Goal: Task Accomplishment & Management: Use online tool/utility

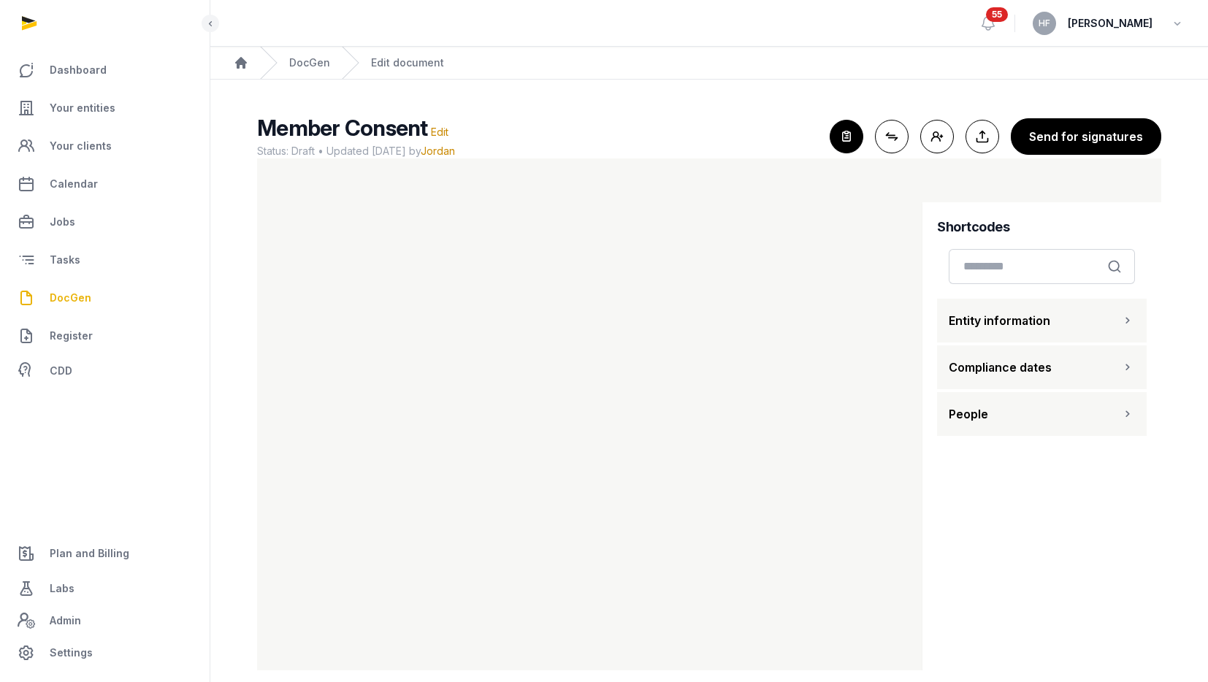
scroll to position [18, 0]
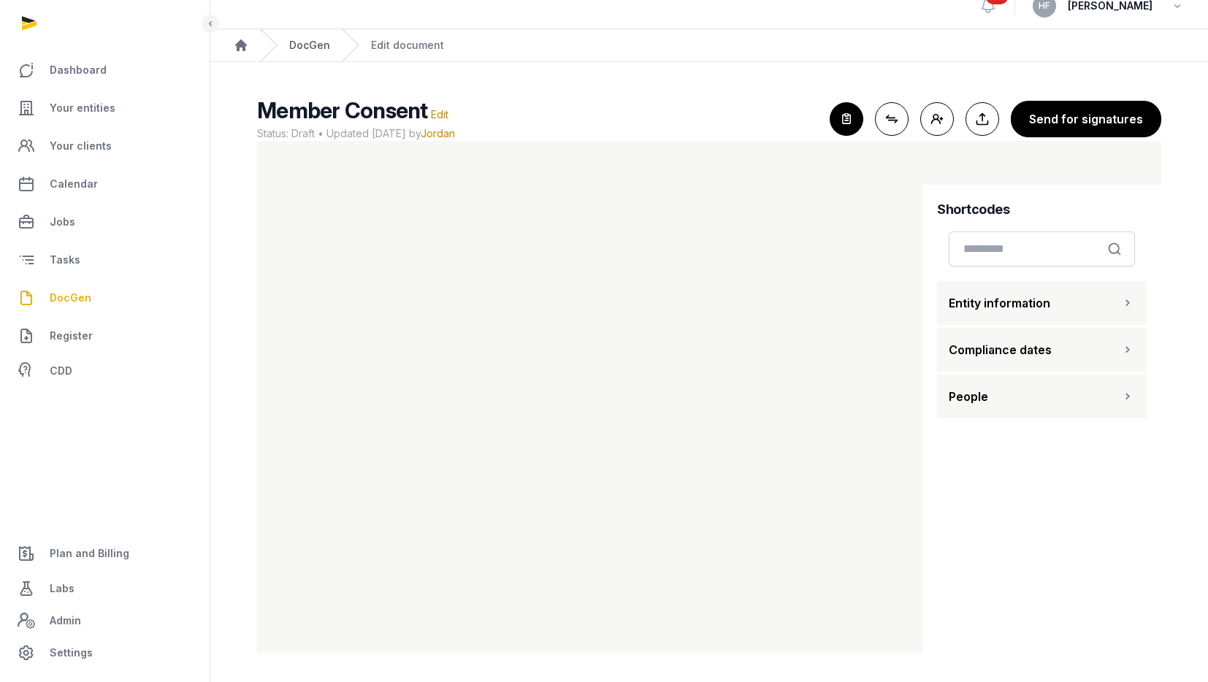
click at [313, 37] on div "DocGen" at bounding box center [295, 45] width 70 height 32
click at [320, 48] on link "DocGen" at bounding box center [309, 45] width 41 height 15
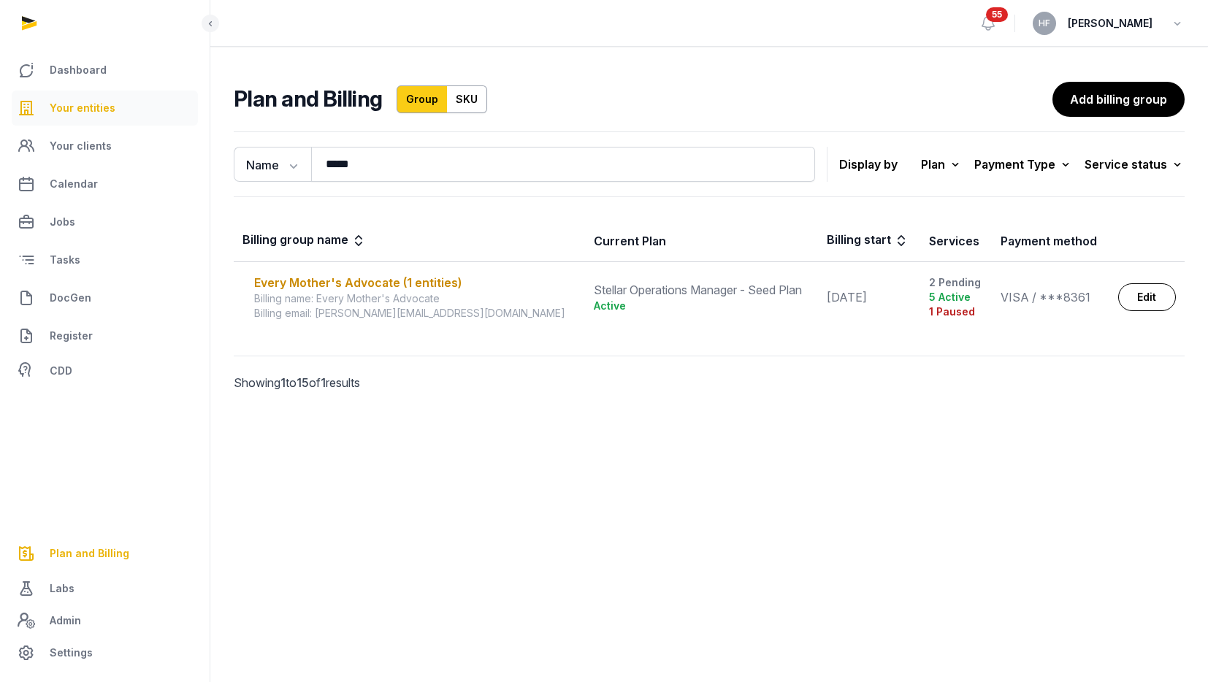
click at [85, 114] on span "Your entities" at bounding box center [83, 108] width 66 height 18
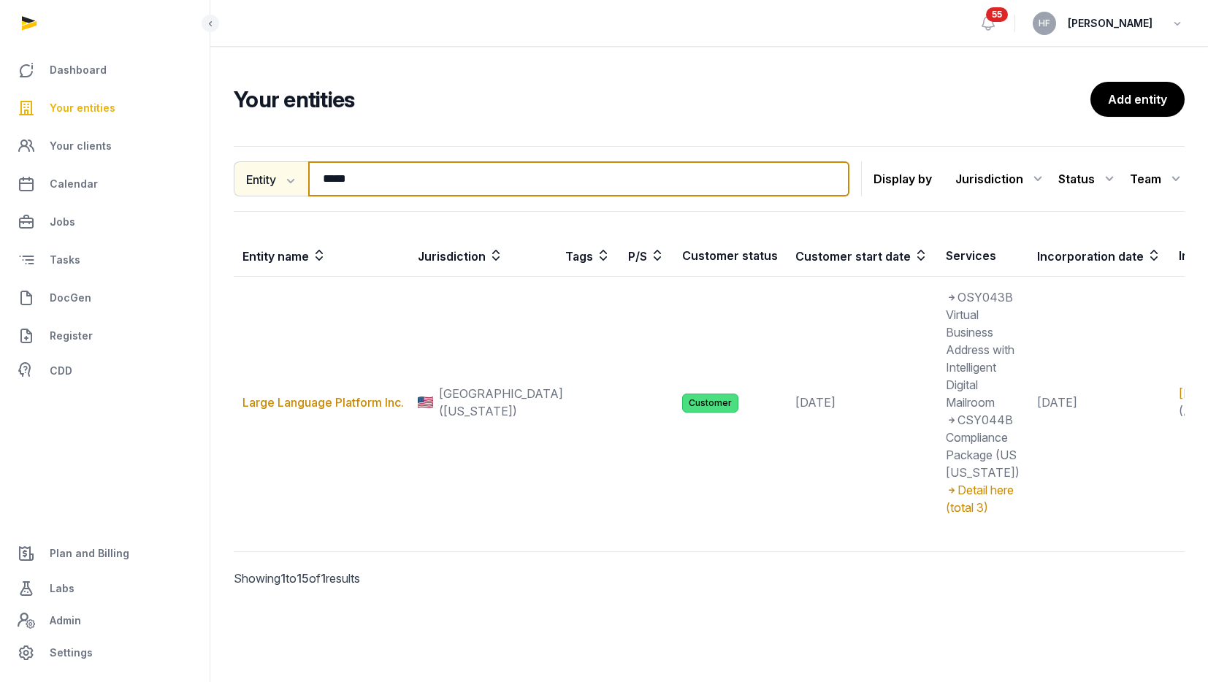
drag, startPoint x: 365, startPoint y: 182, endPoint x: 283, endPoint y: 179, distance: 81.8
click at [288, 179] on div "Entity Entity People Tags Services ***** Search" at bounding box center [541, 178] width 615 height 35
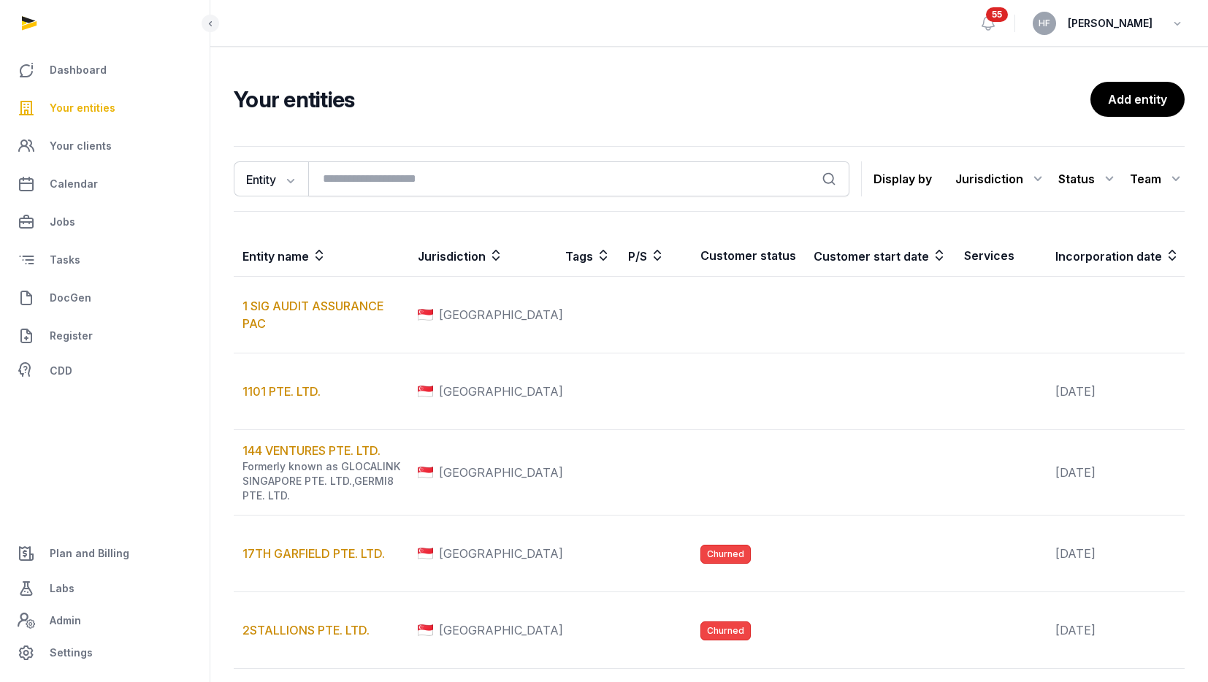
click at [1041, 183] on icon at bounding box center [1038, 178] width 18 height 23
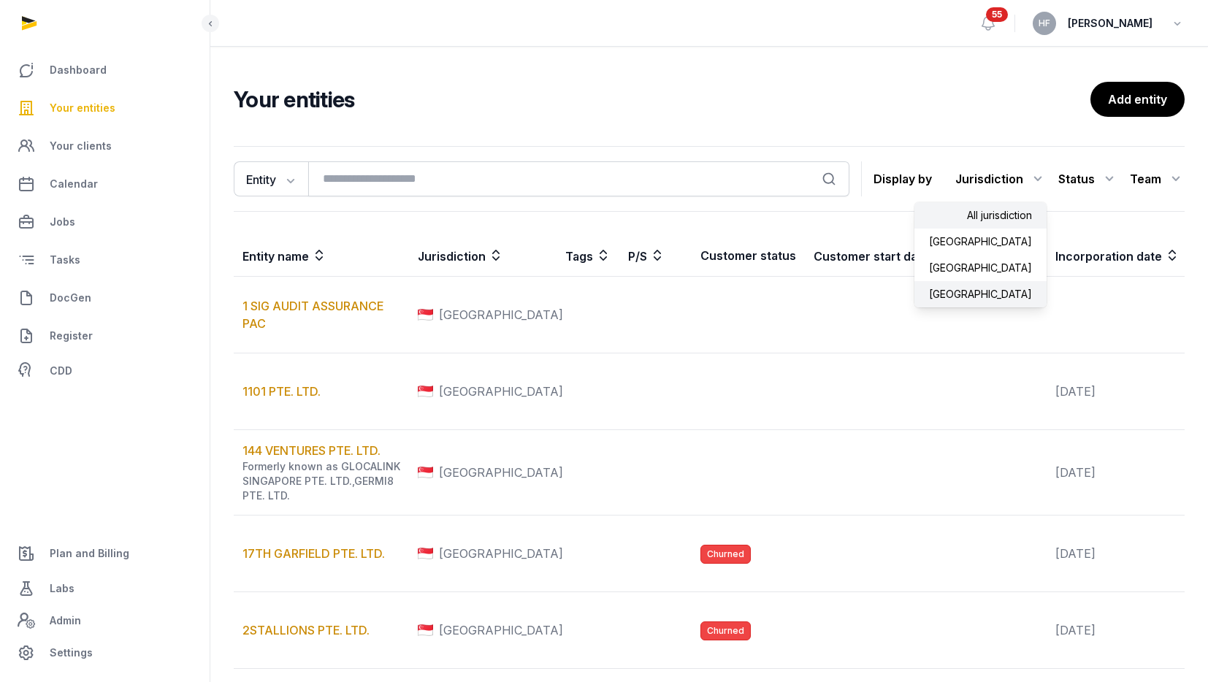
click at [1018, 291] on div "[GEOGRAPHIC_DATA]" at bounding box center [980, 294] width 132 height 26
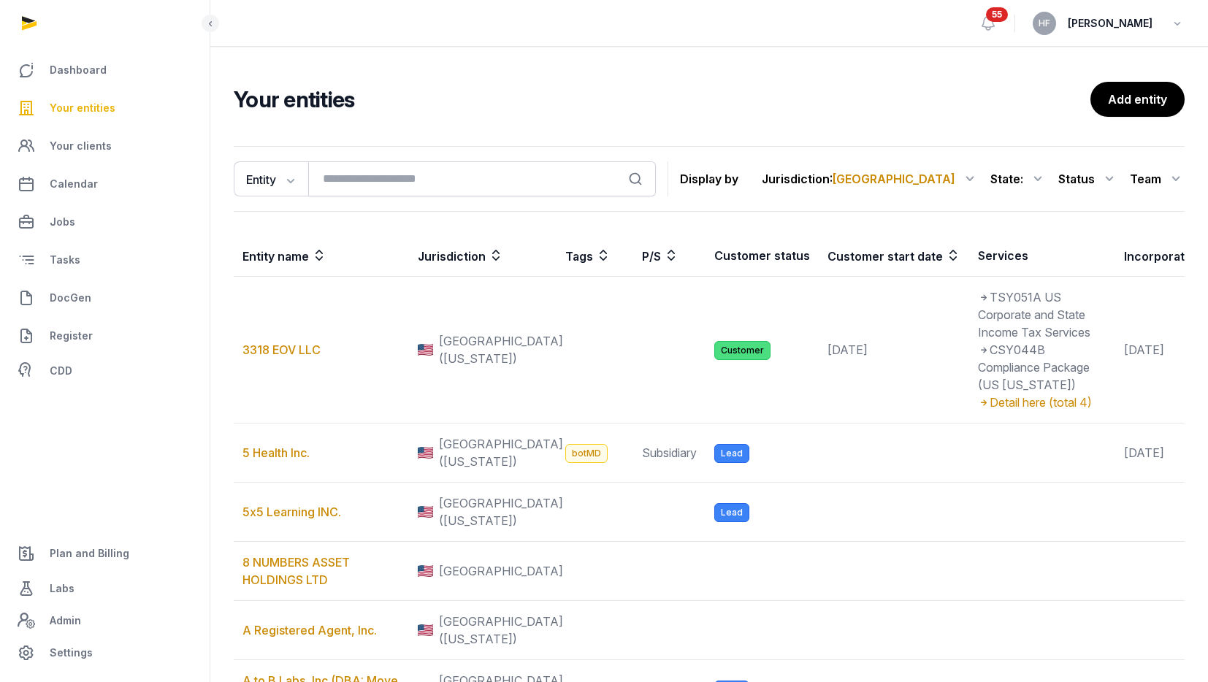
click at [1101, 172] on icon at bounding box center [1109, 178] width 18 height 23
click at [1096, 262] on div "Customer" at bounding box center [1059, 268] width 117 height 26
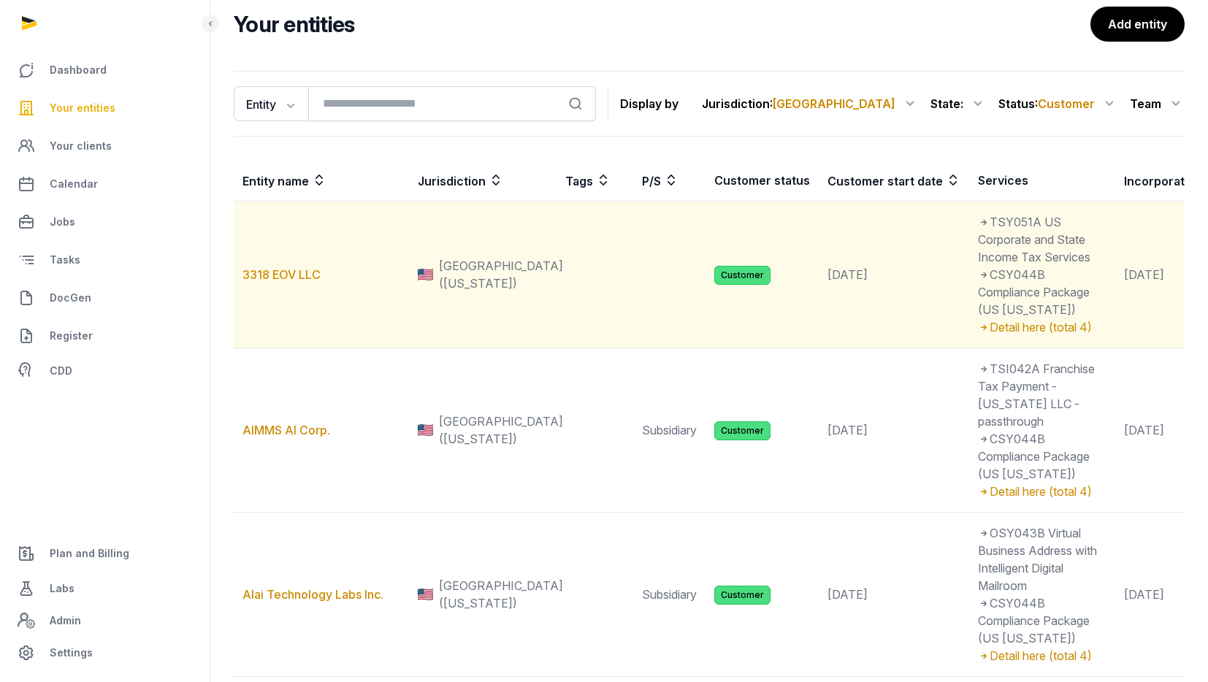
scroll to position [78, 0]
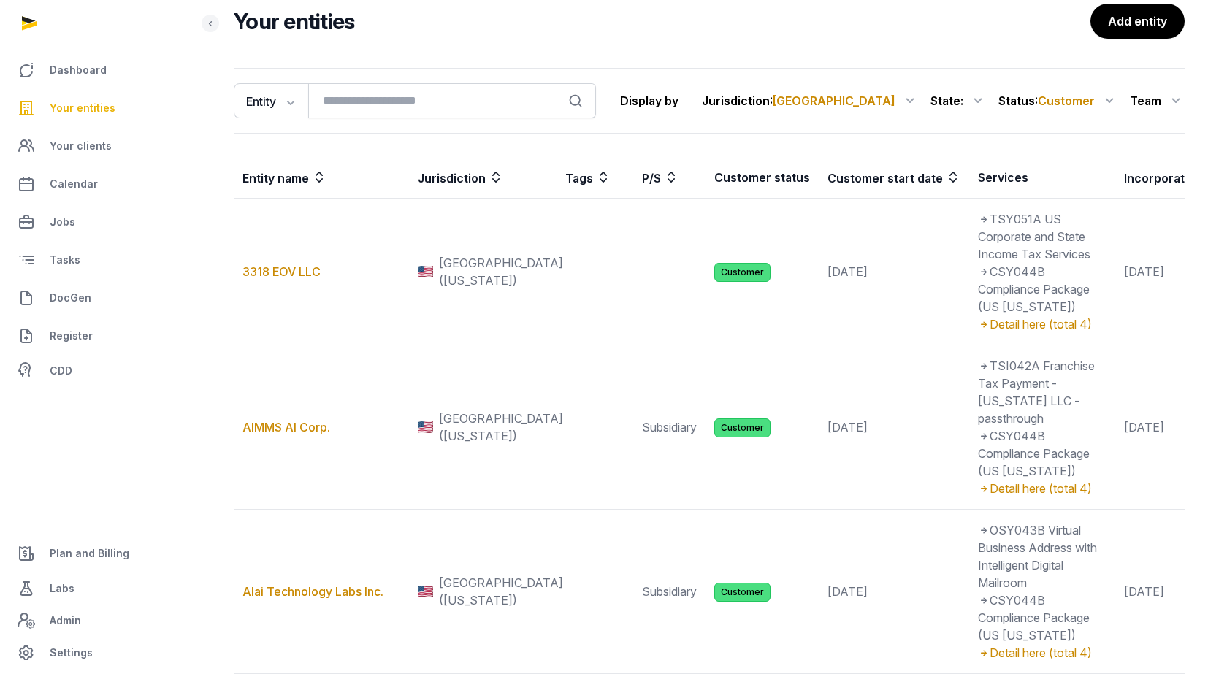
click at [946, 172] on icon at bounding box center [953, 178] width 15 height 18
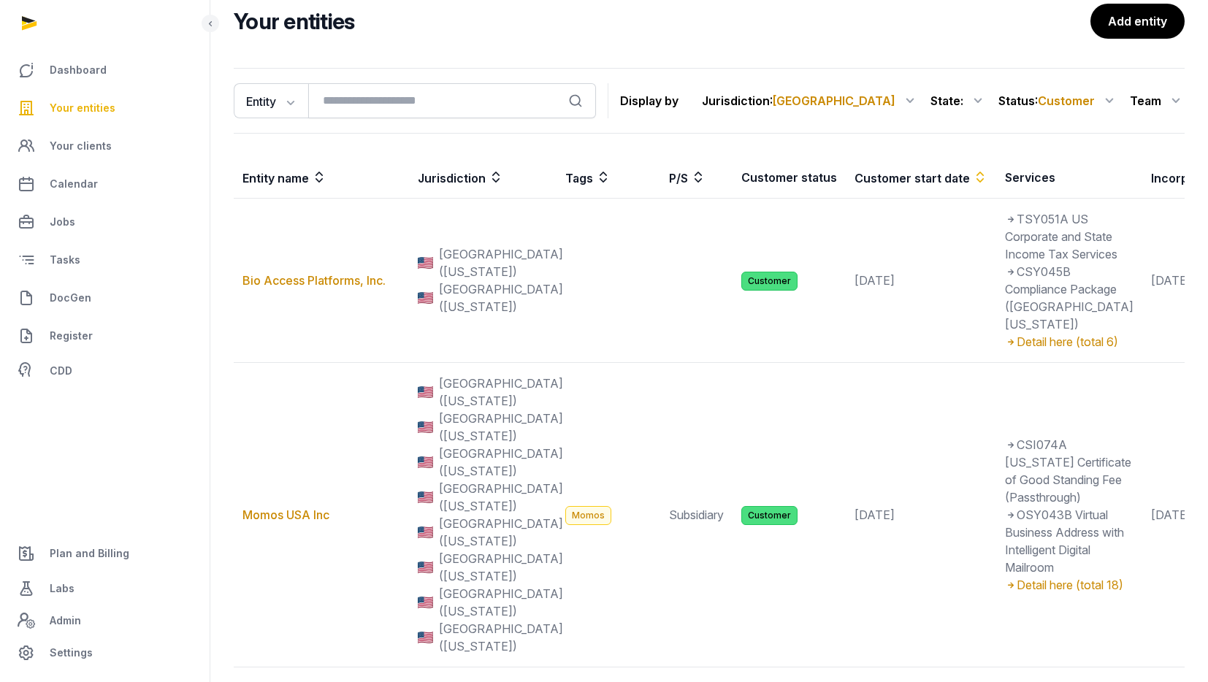
click at [973, 177] on icon at bounding box center [980, 178] width 15 height 18
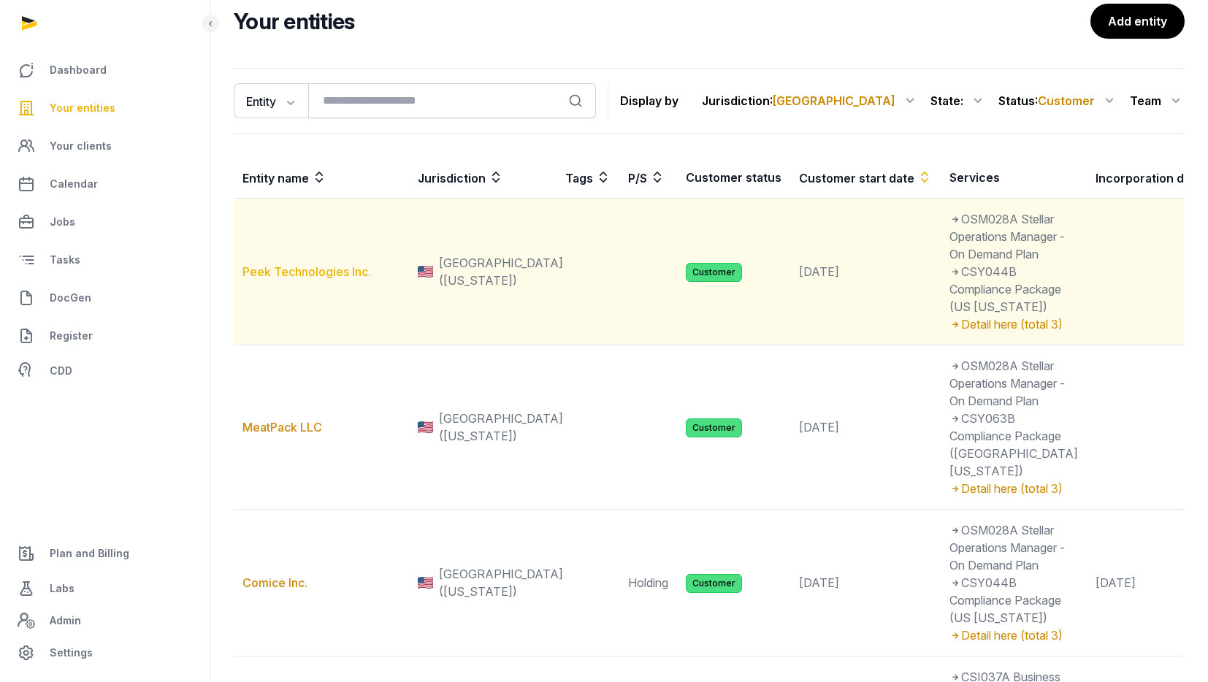
click at [345, 279] on link "Peek Technologies Inc." at bounding box center [306, 271] width 129 height 15
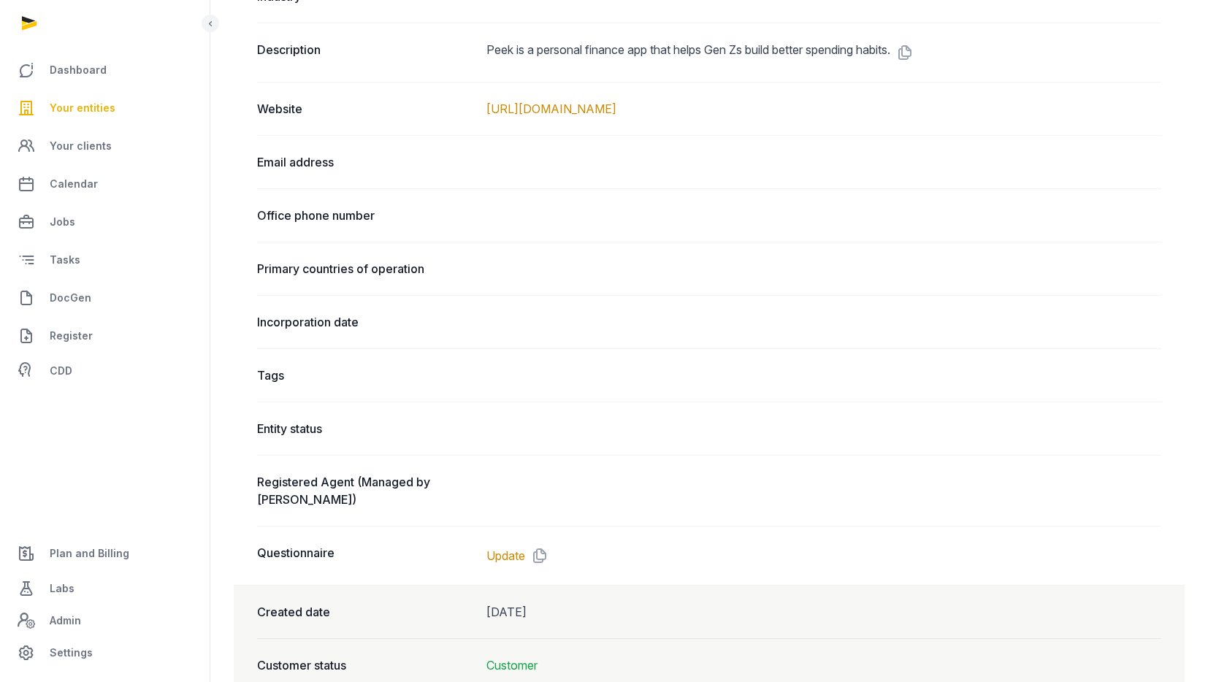
scroll to position [719, 0]
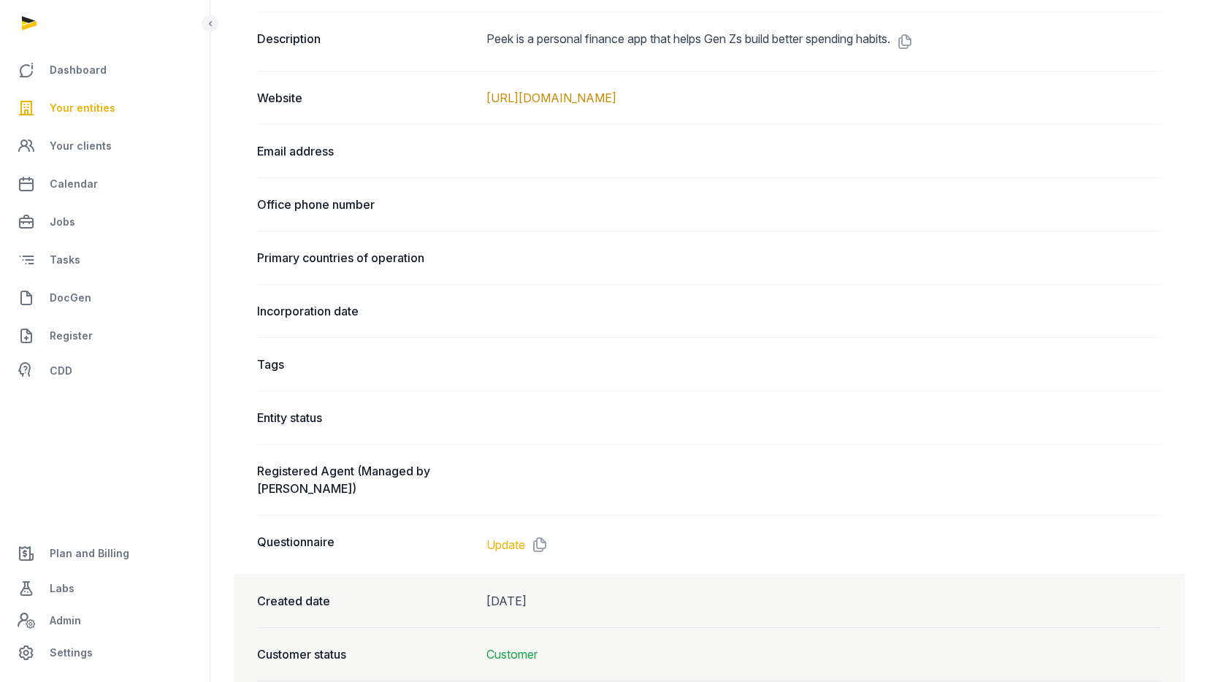
click at [511, 536] on link "Update" at bounding box center [505, 545] width 39 height 18
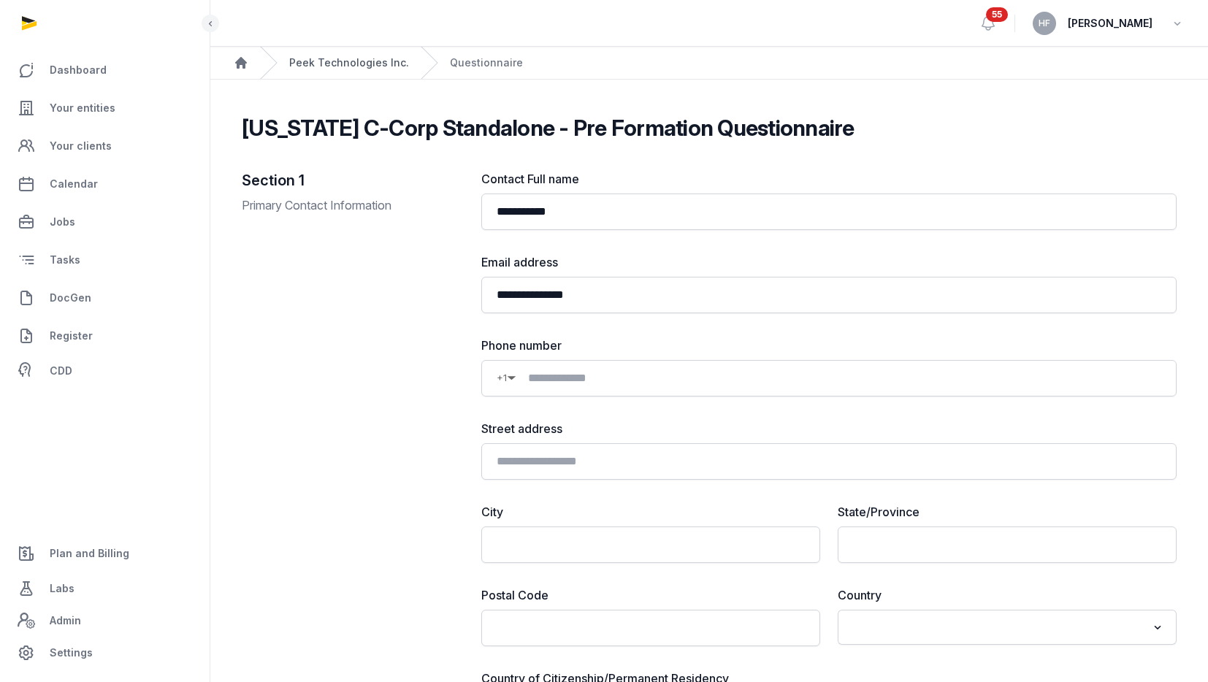
click at [326, 69] on link "Peek Technologies Inc." at bounding box center [349, 62] width 120 height 15
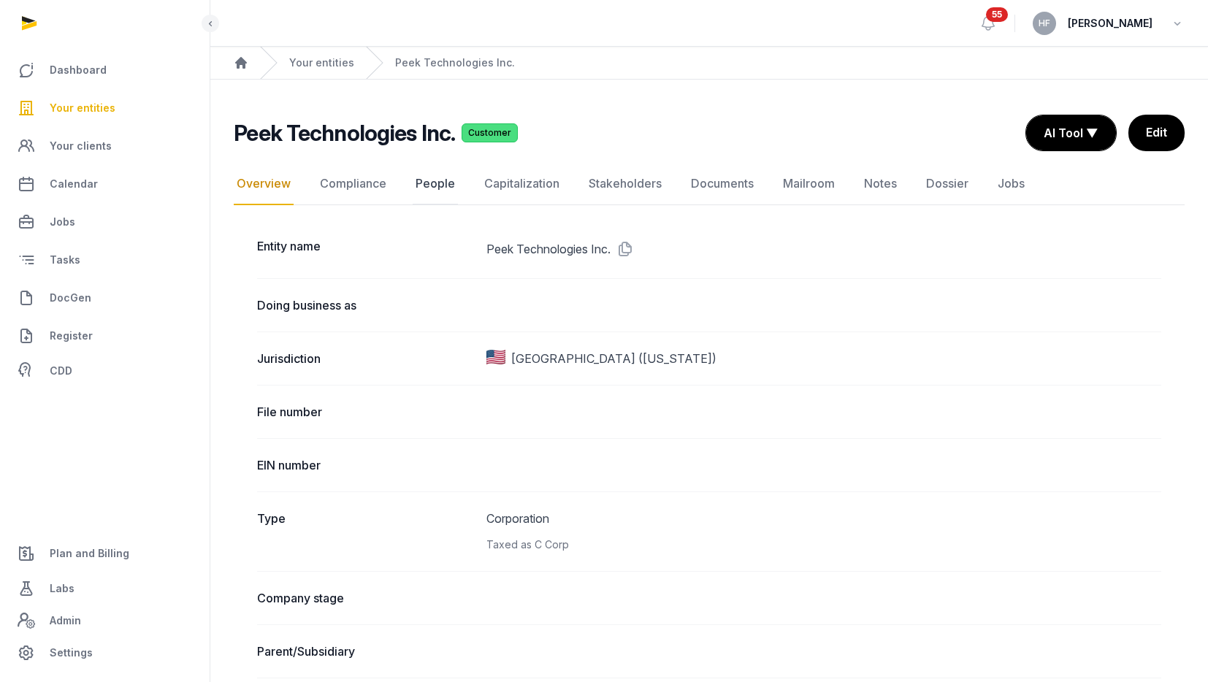
click at [426, 183] on link "People" at bounding box center [435, 184] width 45 height 42
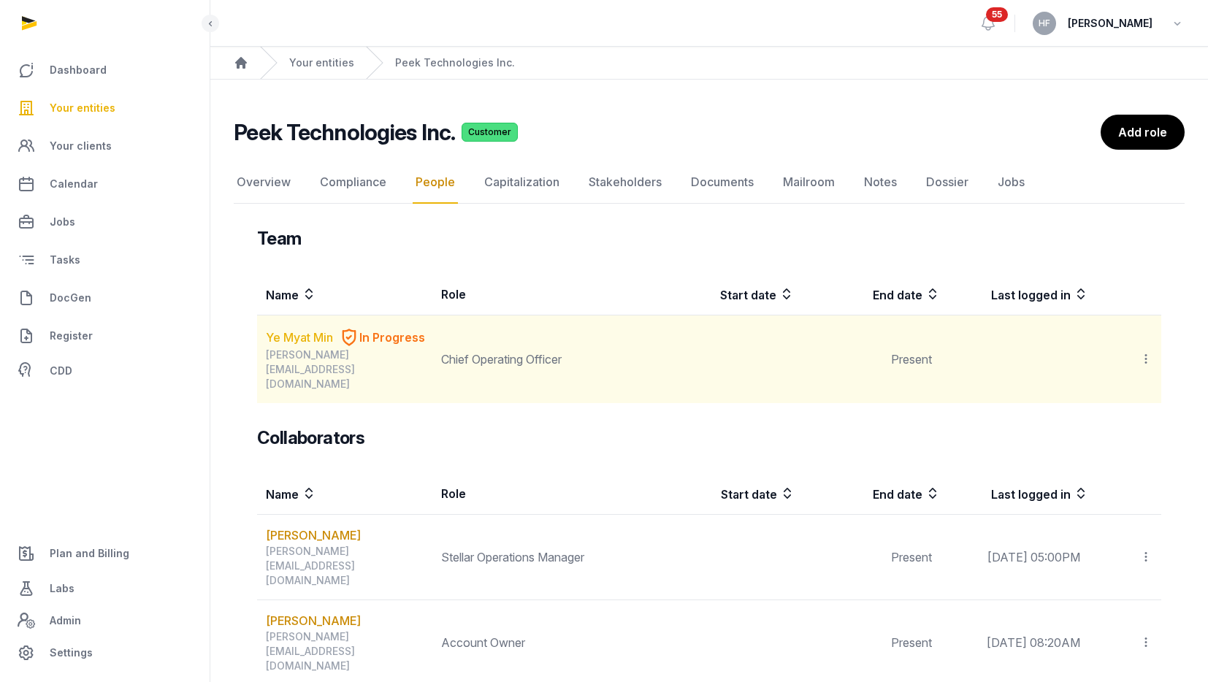
click at [308, 334] on link "Ye Myat Min" at bounding box center [299, 338] width 67 height 18
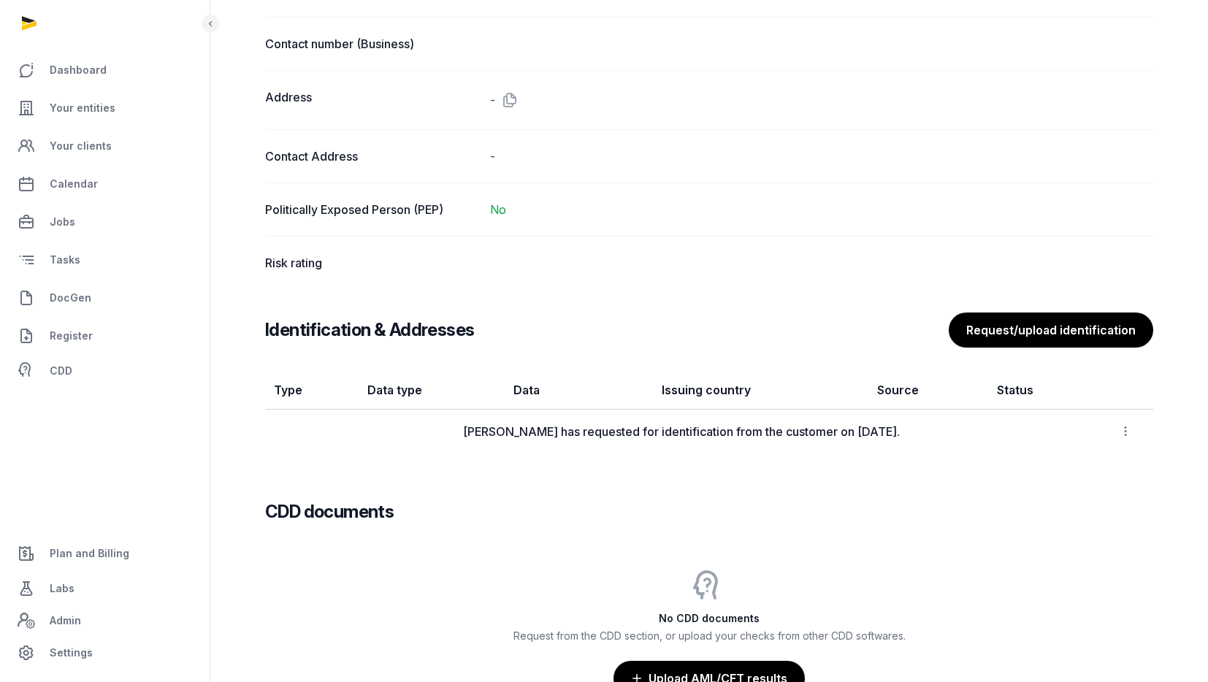
scroll to position [1166, 0]
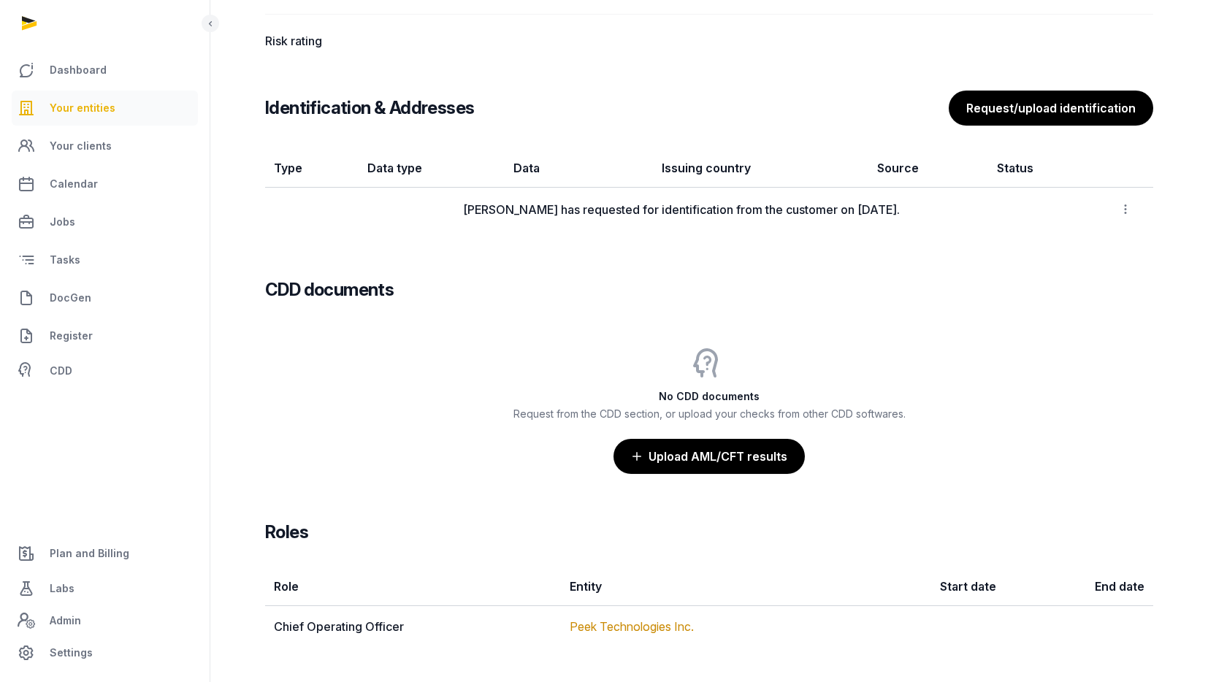
click at [92, 109] on span "Your entities" at bounding box center [83, 108] width 66 height 18
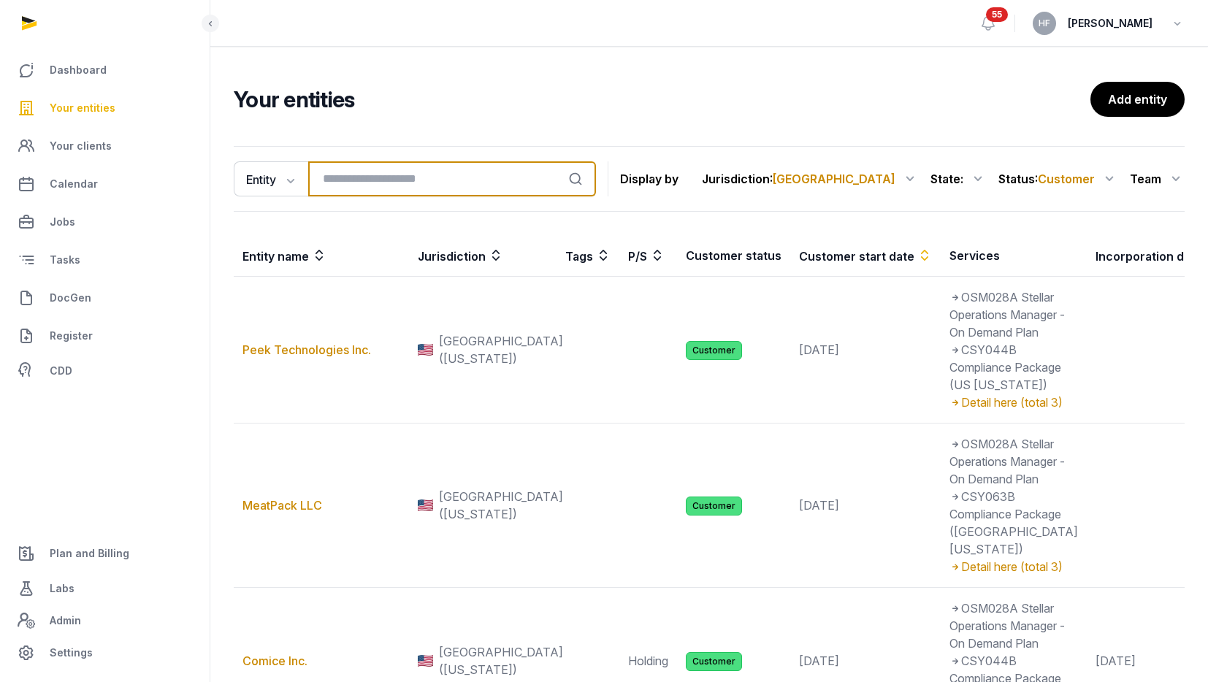
click at [366, 186] on input "search" at bounding box center [452, 178] width 288 height 35
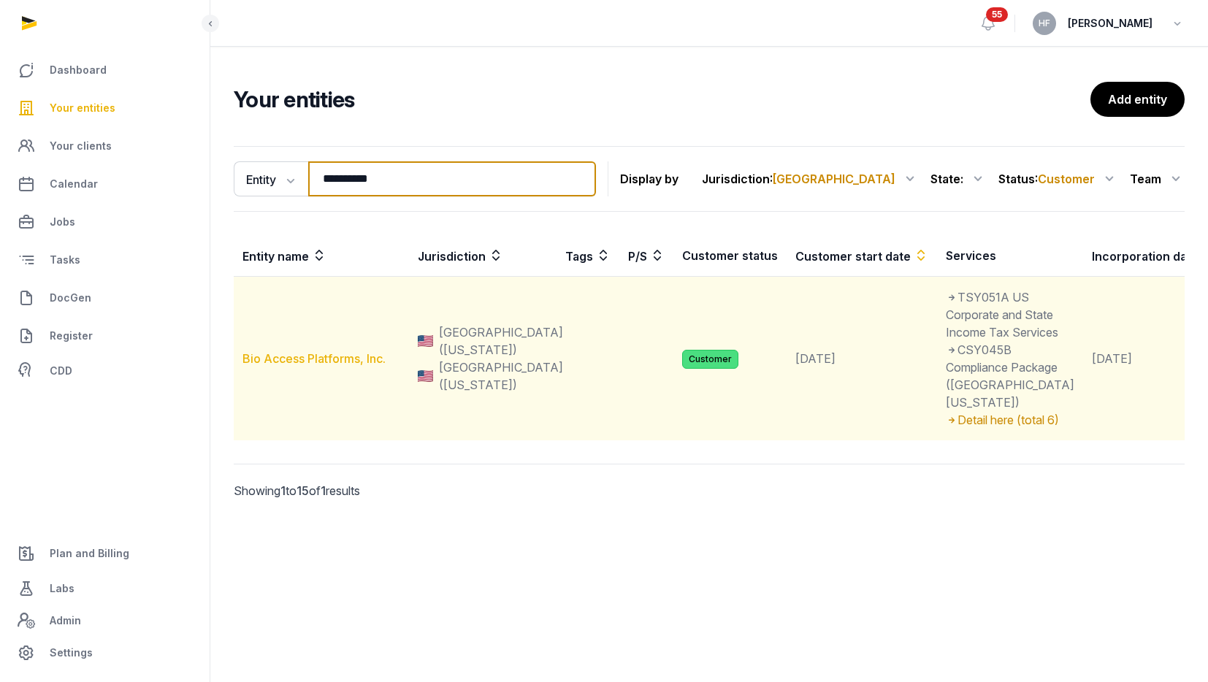
type input "**********"
click at [345, 366] on link "Bio Access Platforms, Inc." at bounding box center [313, 358] width 143 height 15
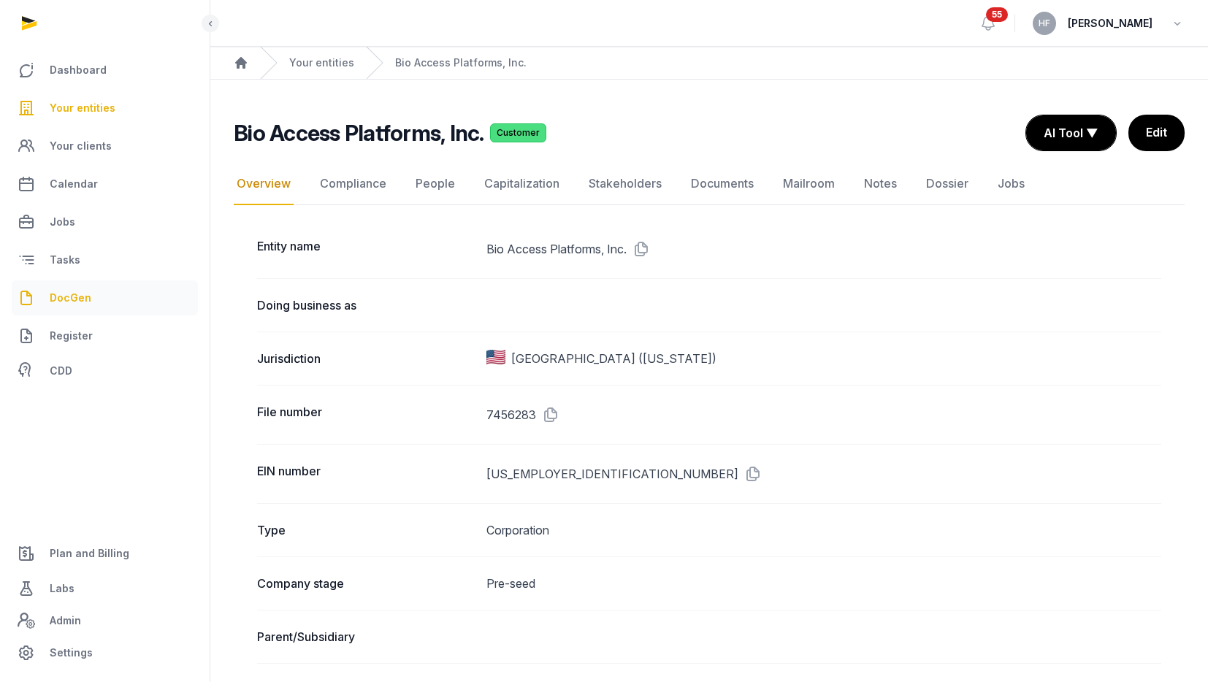
click at [93, 290] on link "DocGen" at bounding box center [105, 297] width 186 height 35
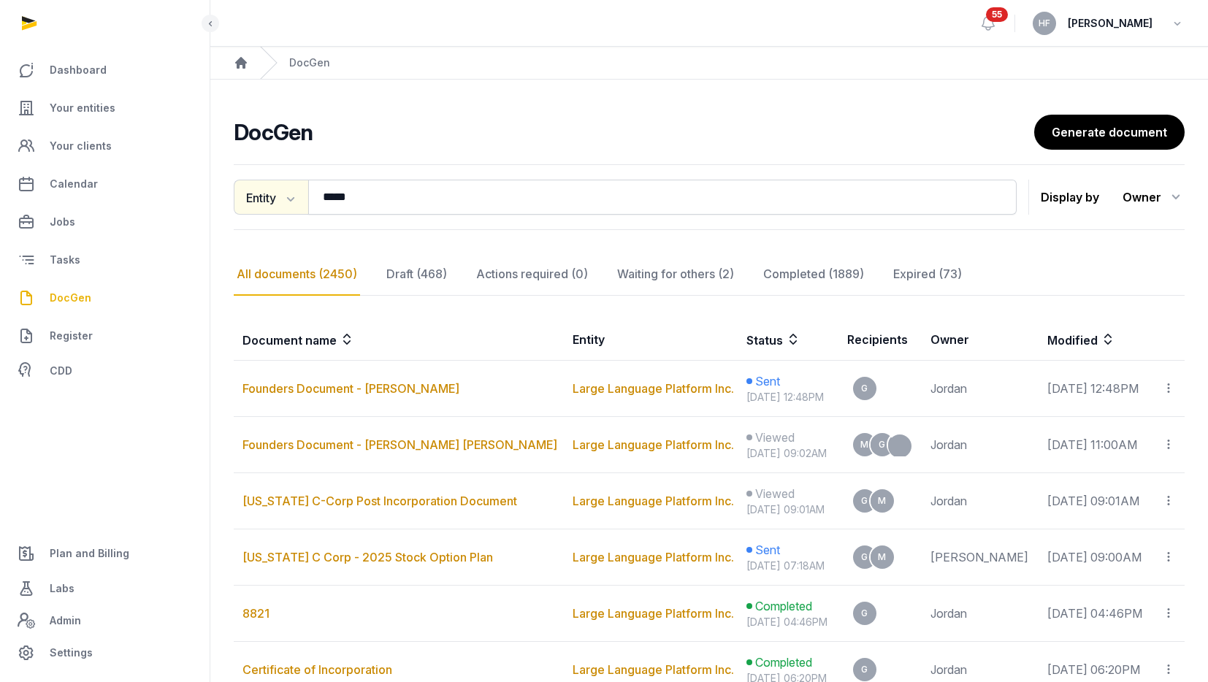
click at [288, 195] on icon "button" at bounding box center [289, 198] width 15 height 15
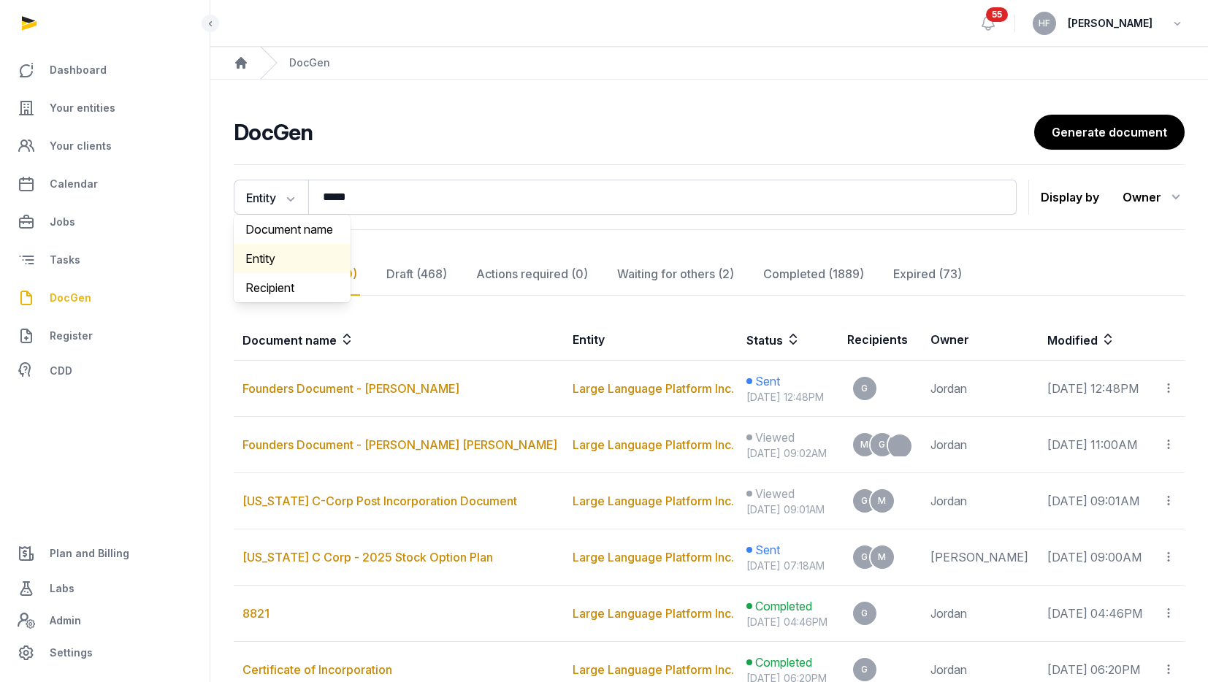
click at [290, 255] on div "Entity" at bounding box center [292, 258] width 117 height 29
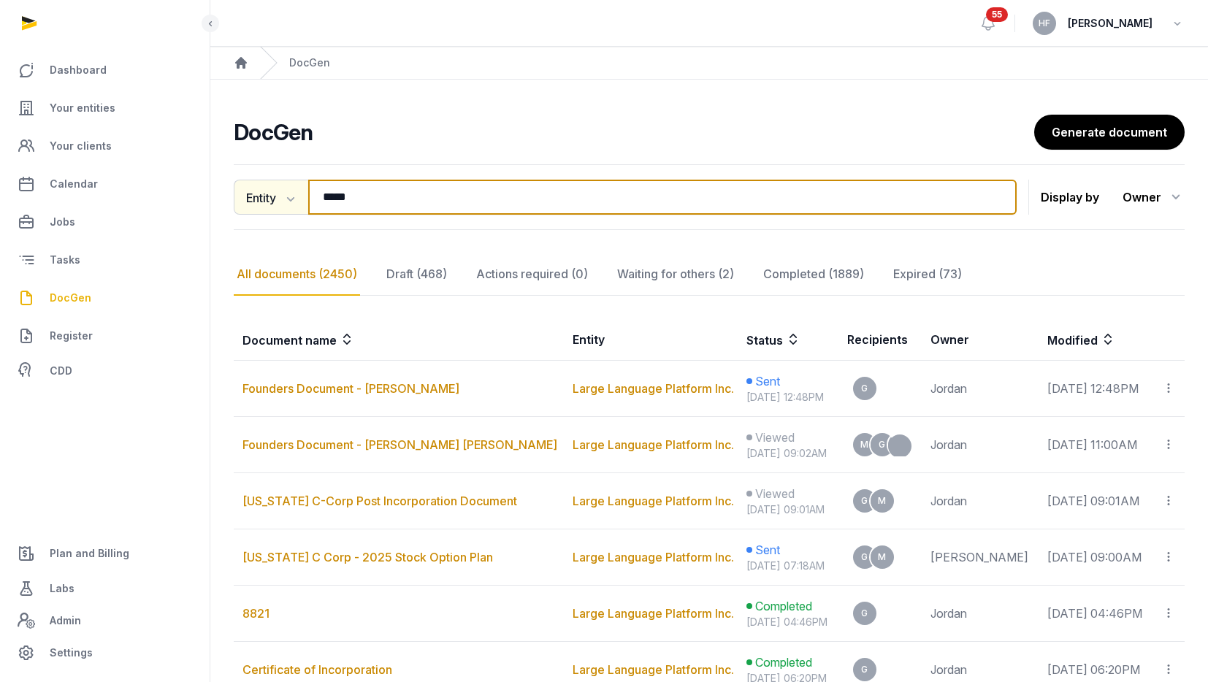
drag, startPoint x: 380, startPoint y: 199, endPoint x: 243, endPoint y: 199, distance: 137.3
click at [246, 199] on div "Entity Document name Entity Recipient ***** Search" at bounding box center [625, 197] width 783 height 35
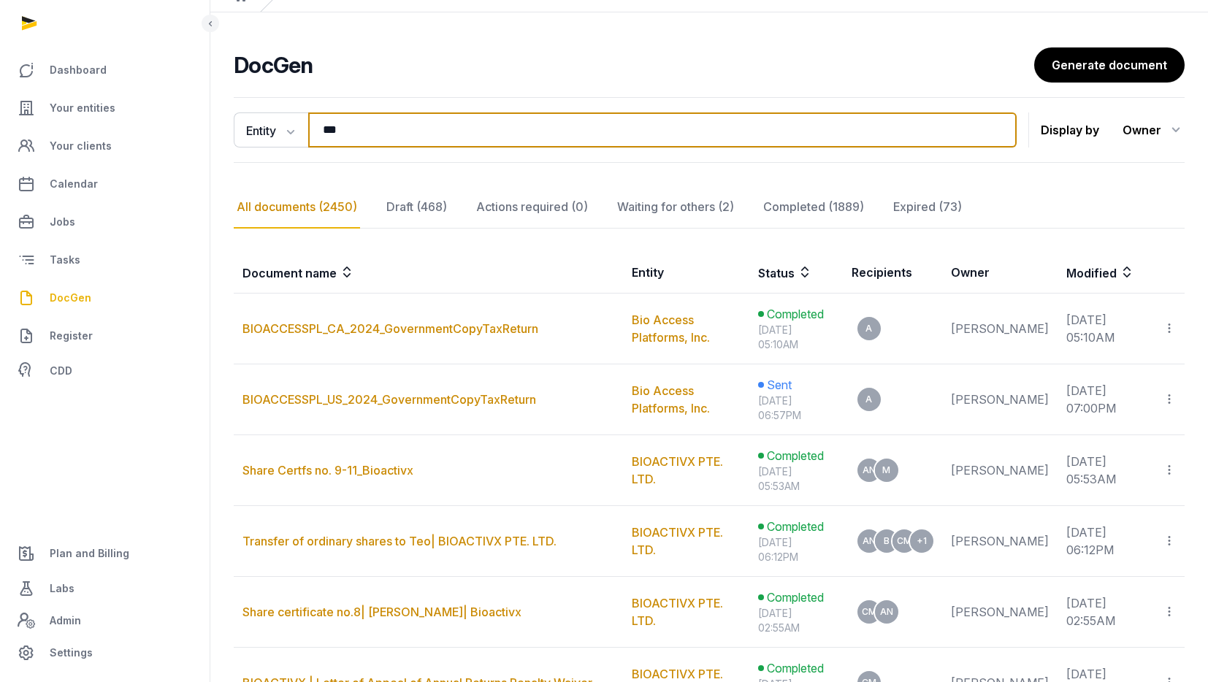
scroll to position [69, 0]
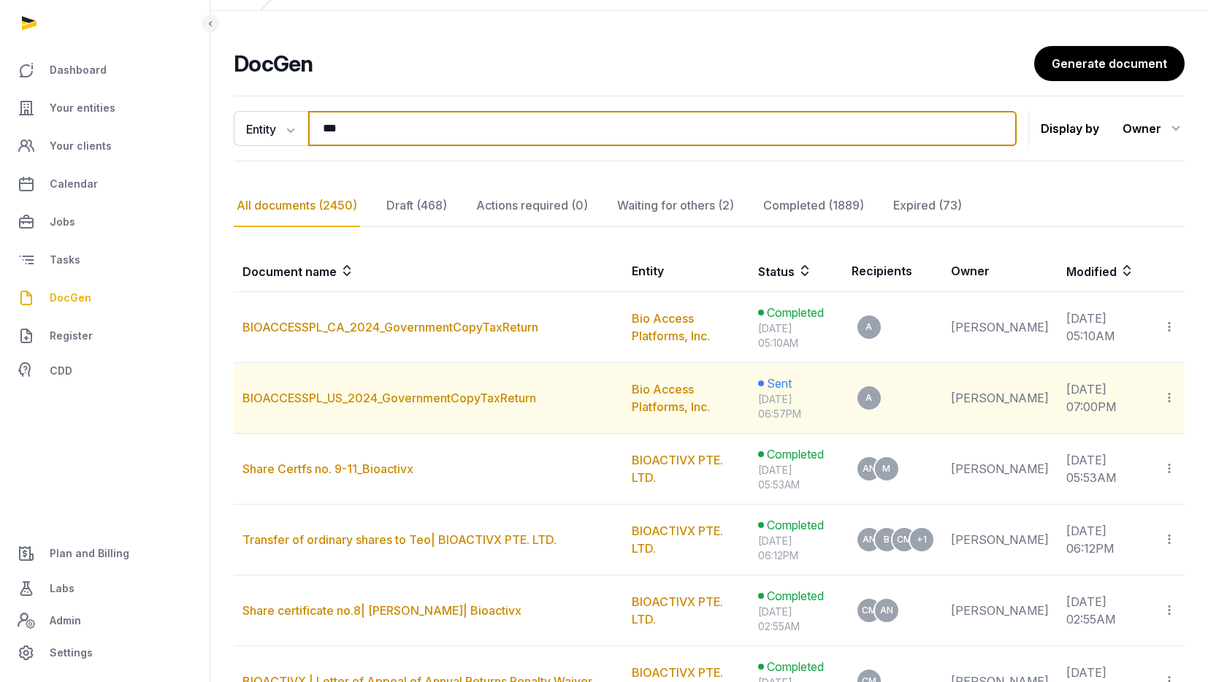
type input "***"
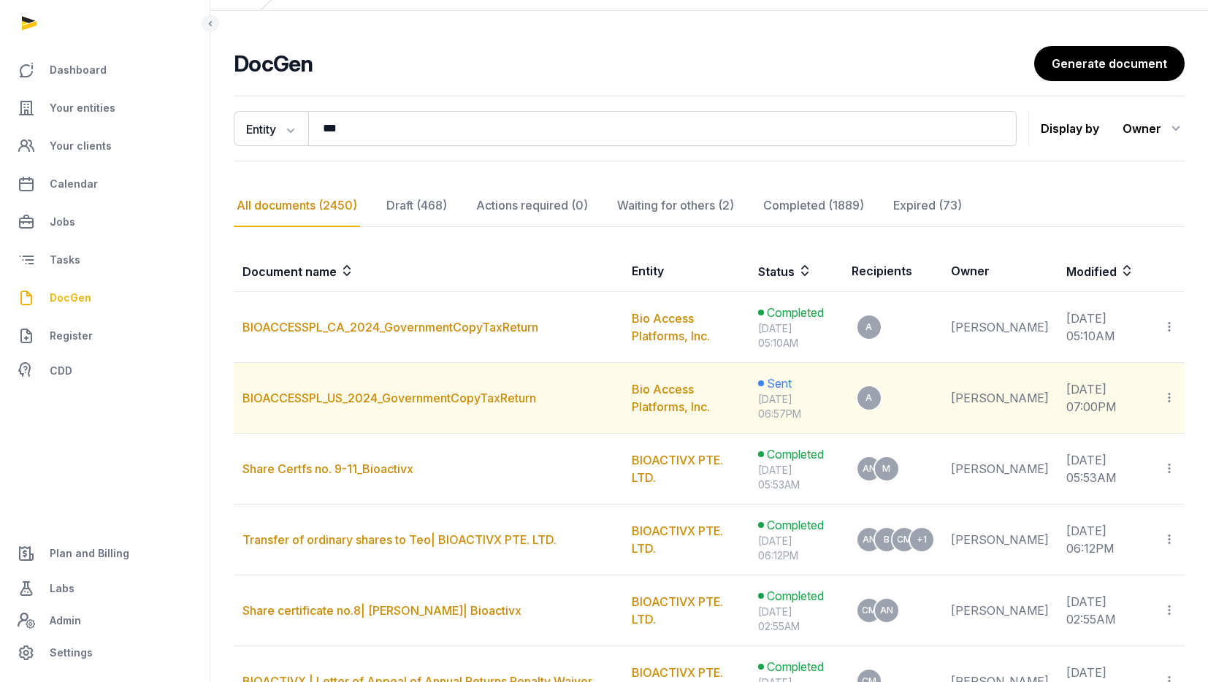
click at [1172, 394] on icon at bounding box center [1168, 397] width 13 height 15
click at [1113, 432] on div "Copy links" at bounding box center [1109, 438] width 103 height 18
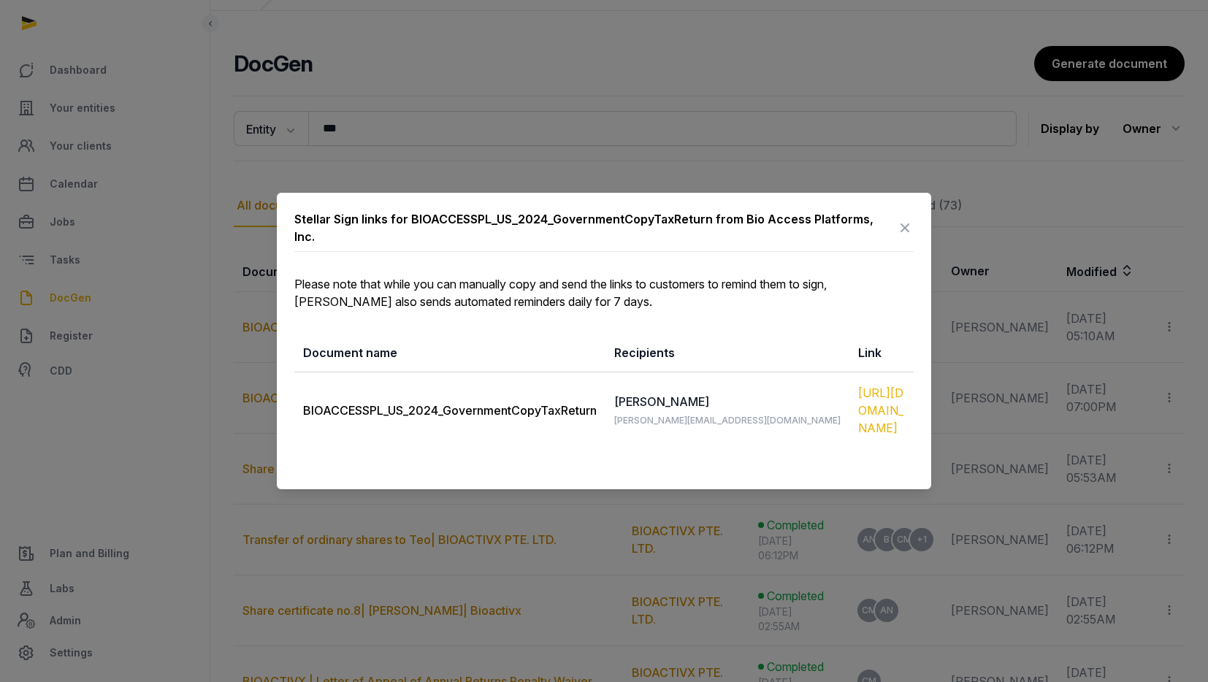
click at [858, 399] on div "[URL][DOMAIN_NAME]" at bounding box center [881, 410] width 47 height 53
click at [858, 384] on div "[URL][DOMAIN_NAME]" at bounding box center [881, 410] width 47 height 53
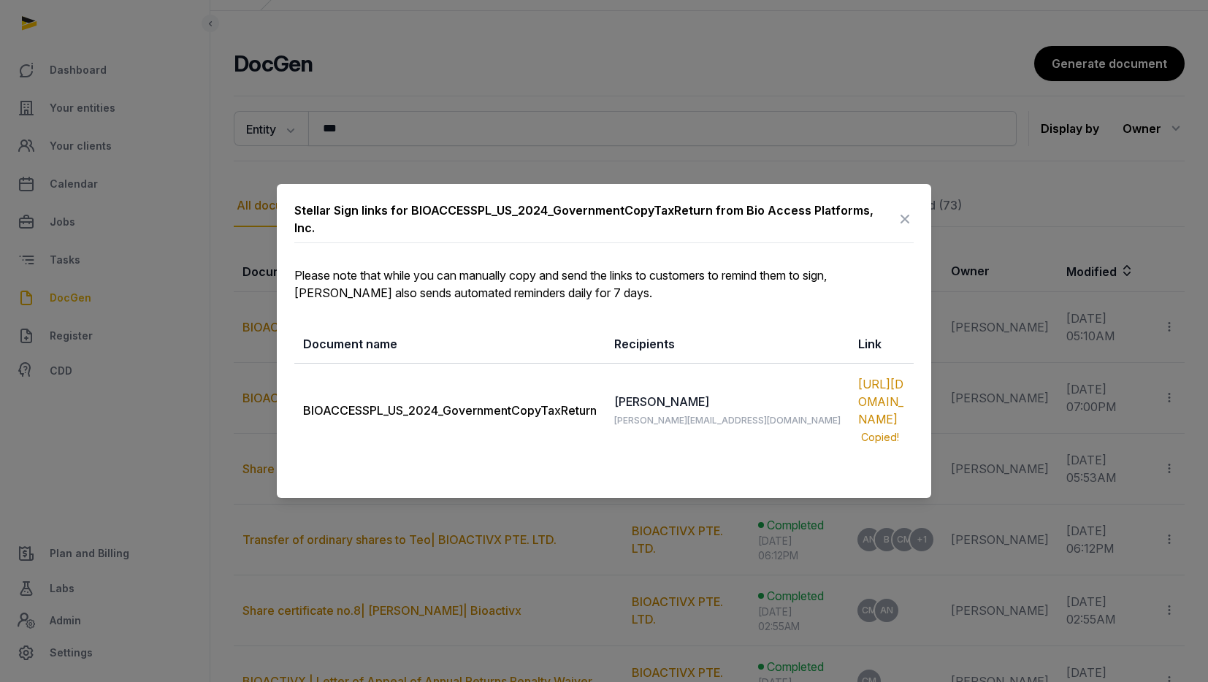
click at [909, 207] on icon at bounding box center [905, 218] width 18 height 23
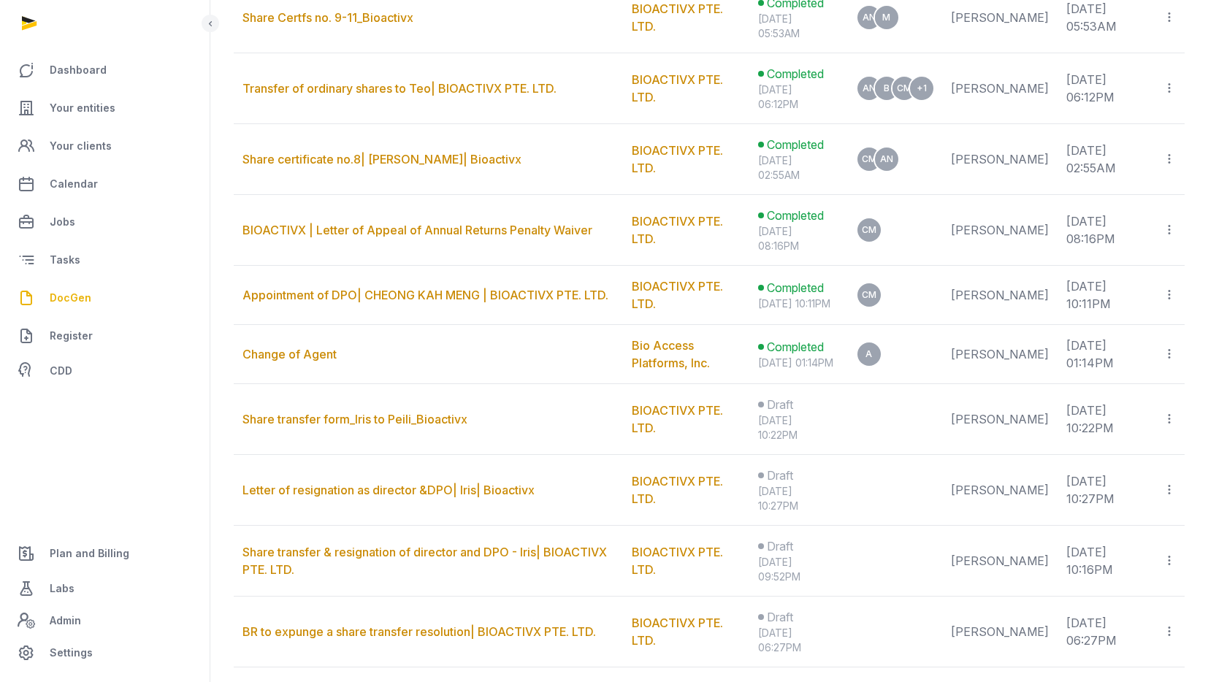
scroll to position [0, 0]
